Goal: Transaction & Acquisition: Purchase product/service

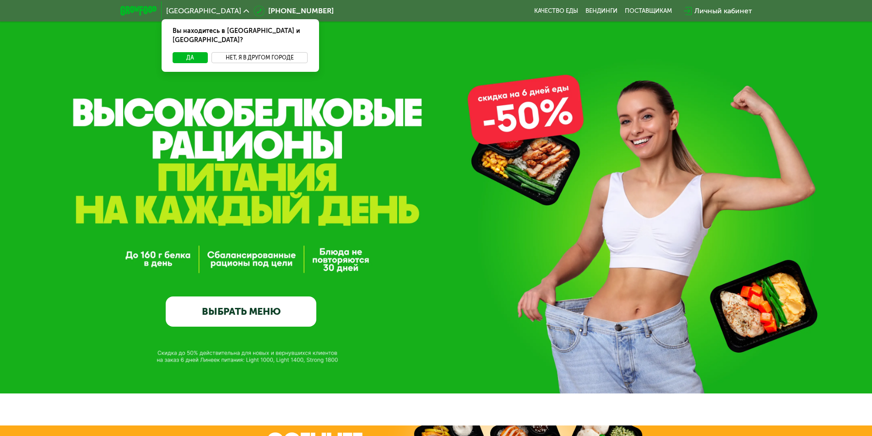
click at [260, 52] on button "Нет, я в другом городе" at bounding box center [259, 57] width 97 height 11
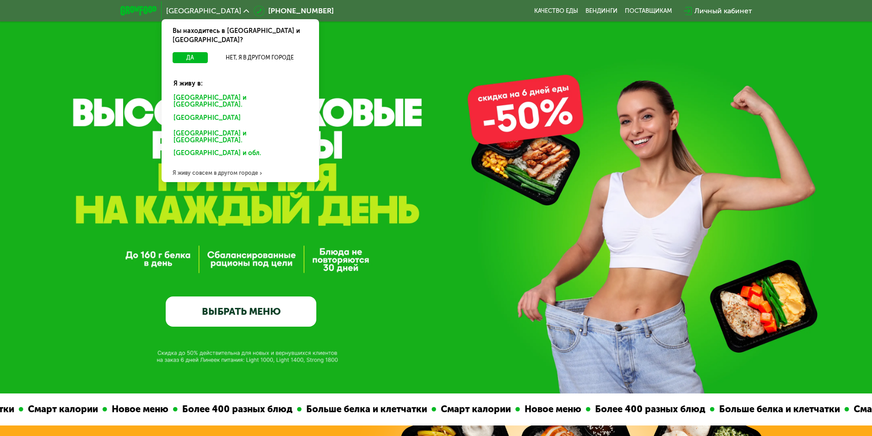
click at [211, 92] on div "[GEOGRAPHIC_DATA] и [GEOGRAPHIC_DATA]." at bounding box center [240, 101] width 146 height 19
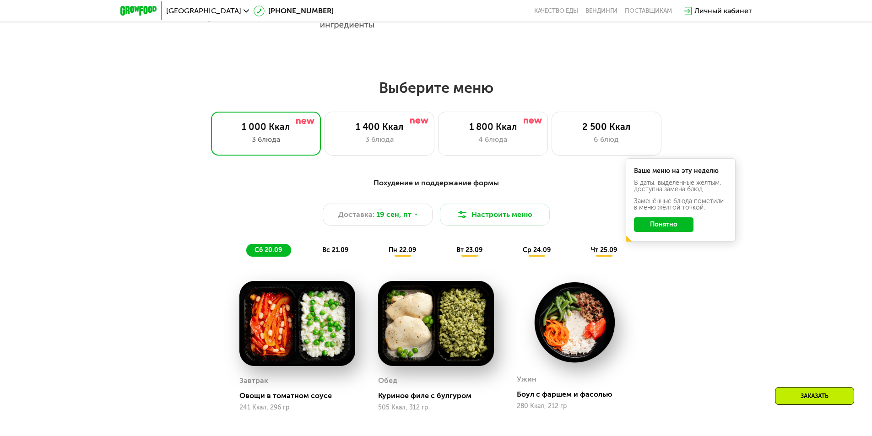
scroll to position [549, 0]
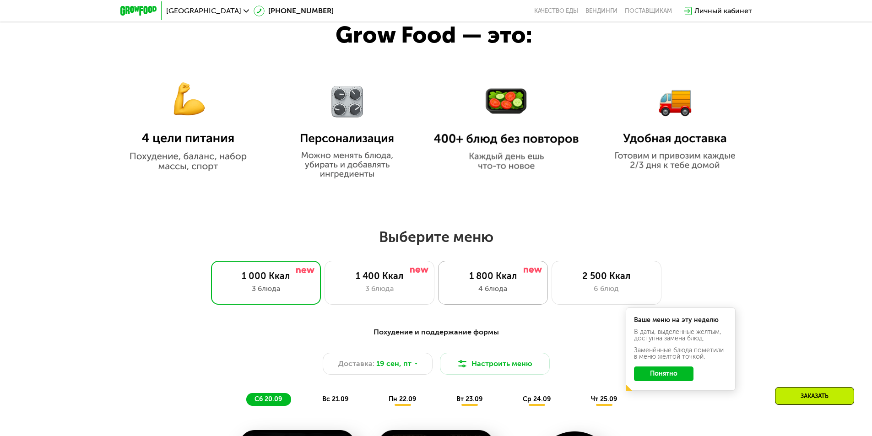
click at [503, 287] on div "4 блюда" at bounding box center [493, 288] width 91 height 11
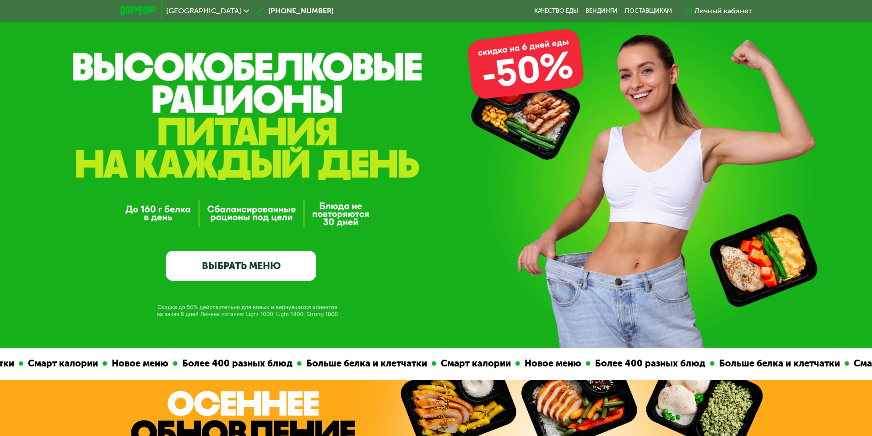
scroll to position [0, 0]
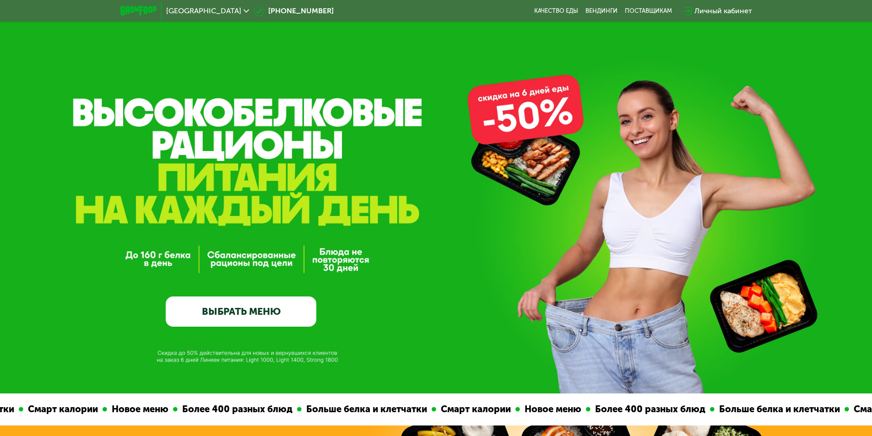
click at [263, 326] on link "ВЫБРАТЬ МЕНЮ" at bounding box center [241, 312] width 151 height 30
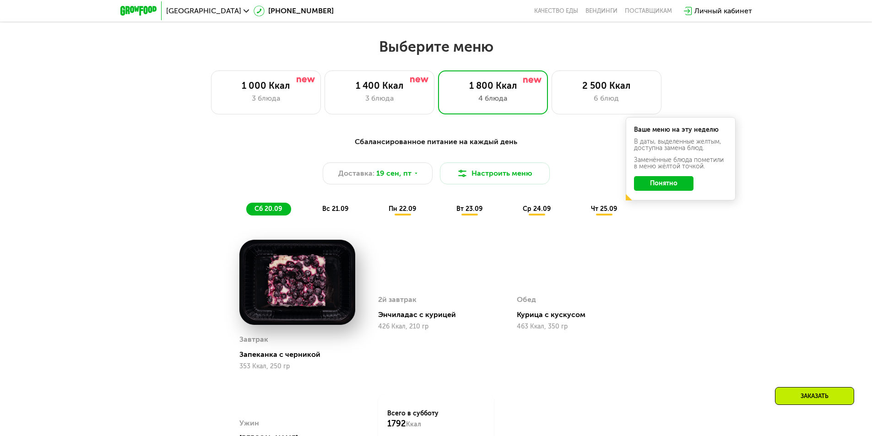
scroll to position [759, 0]
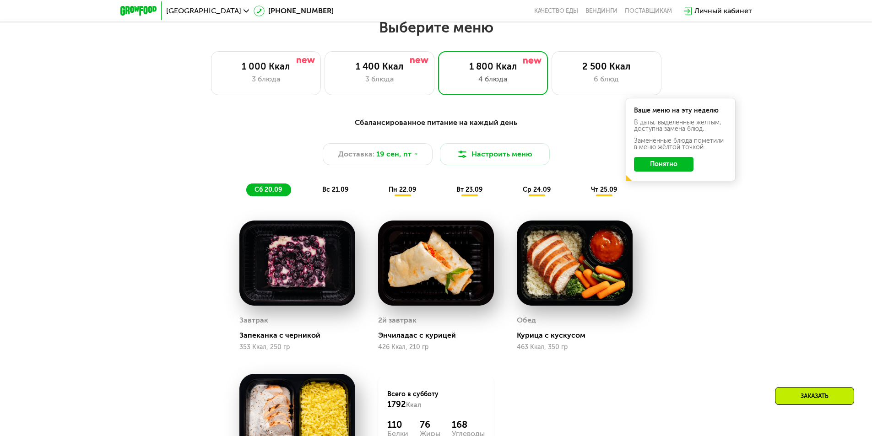
click at [670, 168] on button "Понятно" at bounding box center [663, 164] width 59 height 15
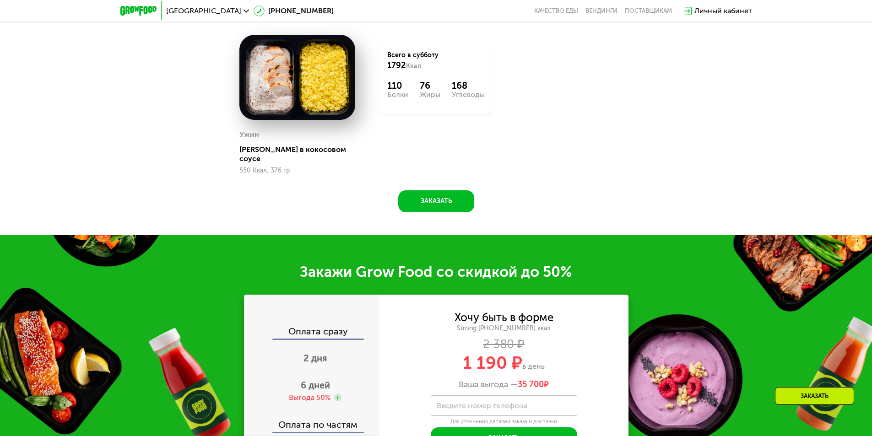
scroll to position [1262, 0]
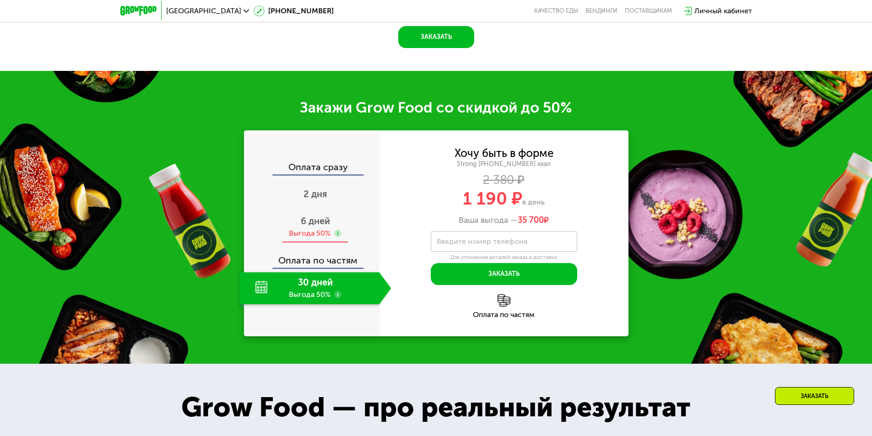
click at [339, 219] on div "6 дней Выгода 50%" at bounding box center [315, 227] width 152 height 32
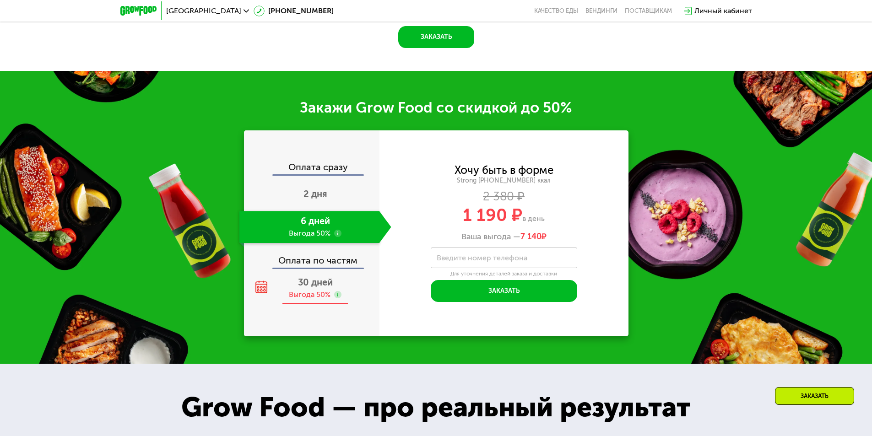
click at [304, 281] on span "30 дней" at bounding box center [315, 282] width 35 height 11
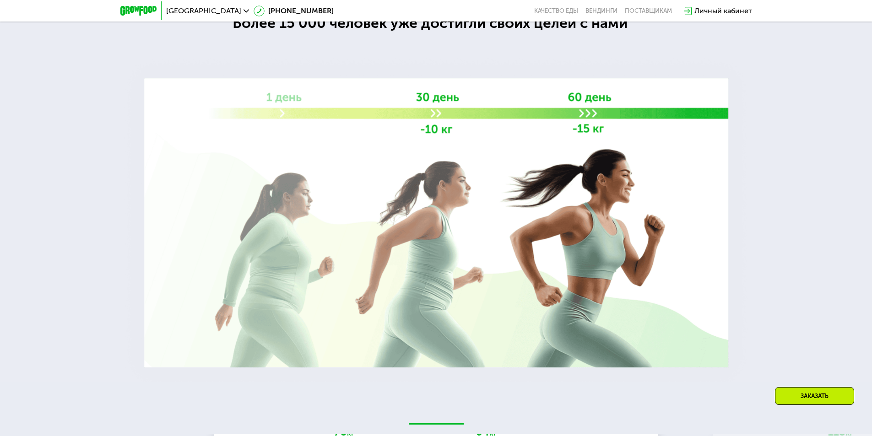
scroll to position [1537, 0]
